Goal: Check status

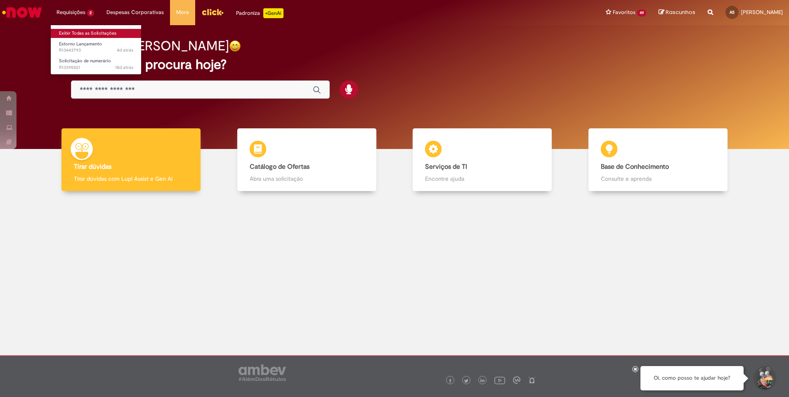
click at [84, 35] on link "Exibir Todas as Solicitações" at bounding box center [96, 33] width 91 height 9
click at [80, 43] on span "Estorno Lançamento" at bounding box center [80, 44] width 43 height 6
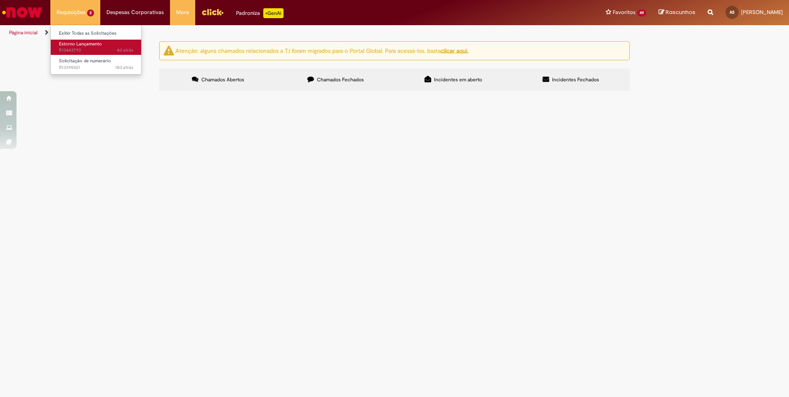
click at [79, 45] on span "Estorno Lançamento" at bounding box center [80, 44] width 43 height 6
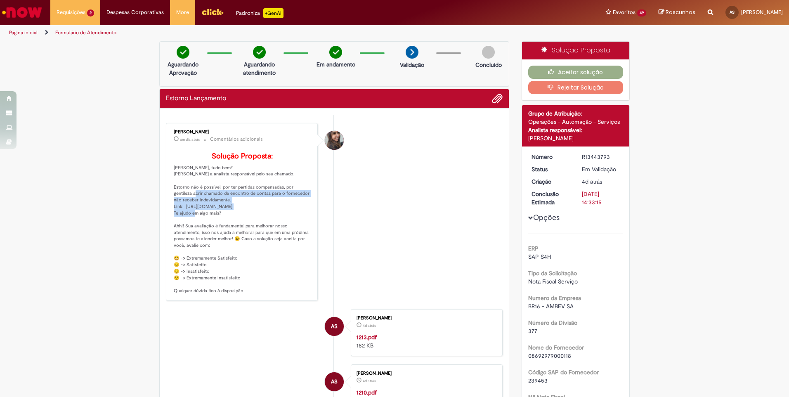
drag, startPoint x: 193, startPoint y: 205, endPoint x: 272, endPoint y: 217, distance: 80.1
click at [272, 217] on p "Solução Proposta: Oi [PERSON_NAME], tudo bem? [PERSON_NAME] a analista responsá…" at bounding box center [242, 223] width 137 height 142
click at [273, 216] on p "Solução Proposta: Oi [PERSON_NAME], tudo bem? [PERSON_NAME] a analista responsá…" at bounding box center [242, 223] width 137 height 142
drag, startPoint x: 206, startPoint y: 133, endPoint x: 90, endPoint y: 134, distance: 115.1
click at [90, 134] on div "Verificar Código de Barras Aguardando Aprovação Aguardando atendimento Em andam…" at bounding box center [394, 372] width 789 height 662
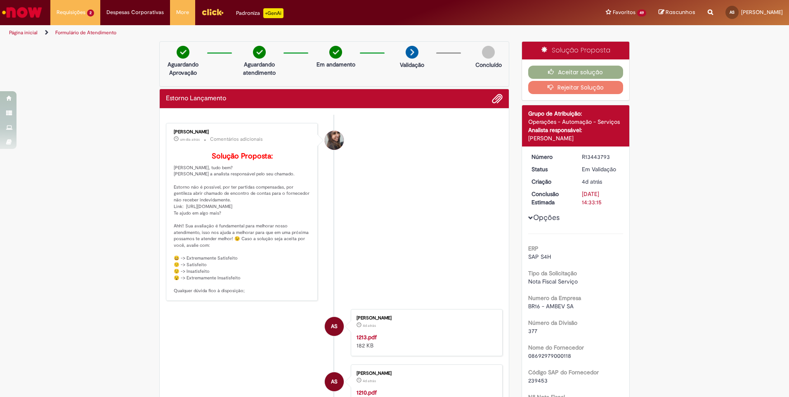
drag, startPoint x: 90, startPoint y: 134, endPoint x: 239, endPoint y: 151, distance: 149.9
click at [239, 151] on div "Solução Proposta: Oi [PERSON_NAME], tudo bem? [PERSON_NAME] a analista responsá…" at bounding box center [242, 221] width 137 height 146
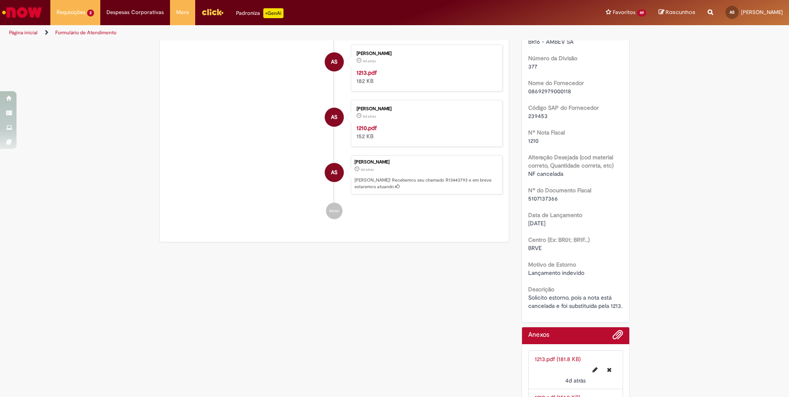
scroll to position [306, 0]
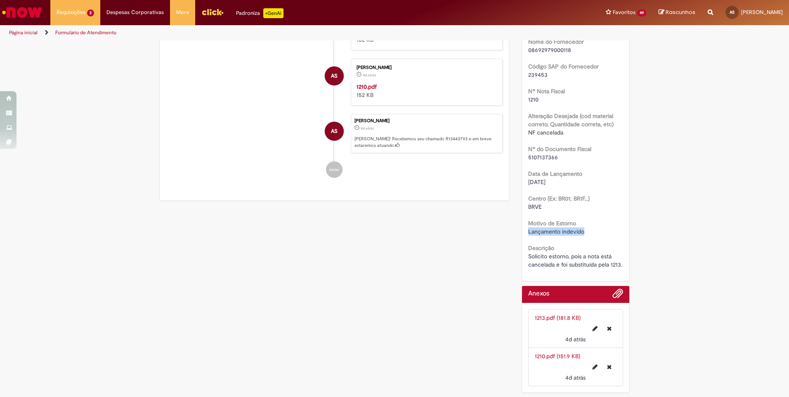
drag, startPoint x: 524, startPoint y: 232, endPoint x: 586, endPoint y: 234, distance: 62.8
click at [586, 234] on div "Número R13443793 Status Em [GEOGRAPHIC_DATA] Criação 4d atrás 4 dias atrás Conc…" at bounding box center [576, 61] width 108 height 440
drag, startPoint x: 586, startPoint y: 234, endPoint x: 519, endPoint y: 261, distance: 72.7
click at [522, 261] on div "Número R13443793 Status Em [GEOGRAPHIC_DATA] Criação 4d atrás 4 dias atrás Conc…" at bounding box center [576, 61] width 108 height 440
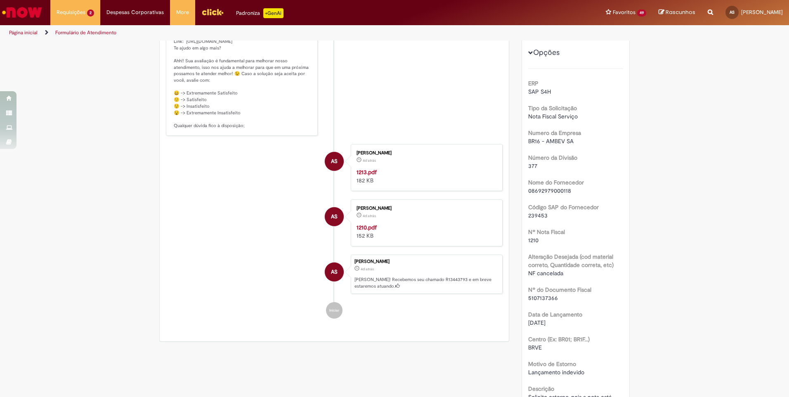
scroll to position [0, 0]
